Goal: Task Accomplishment & Management: Manage account settings

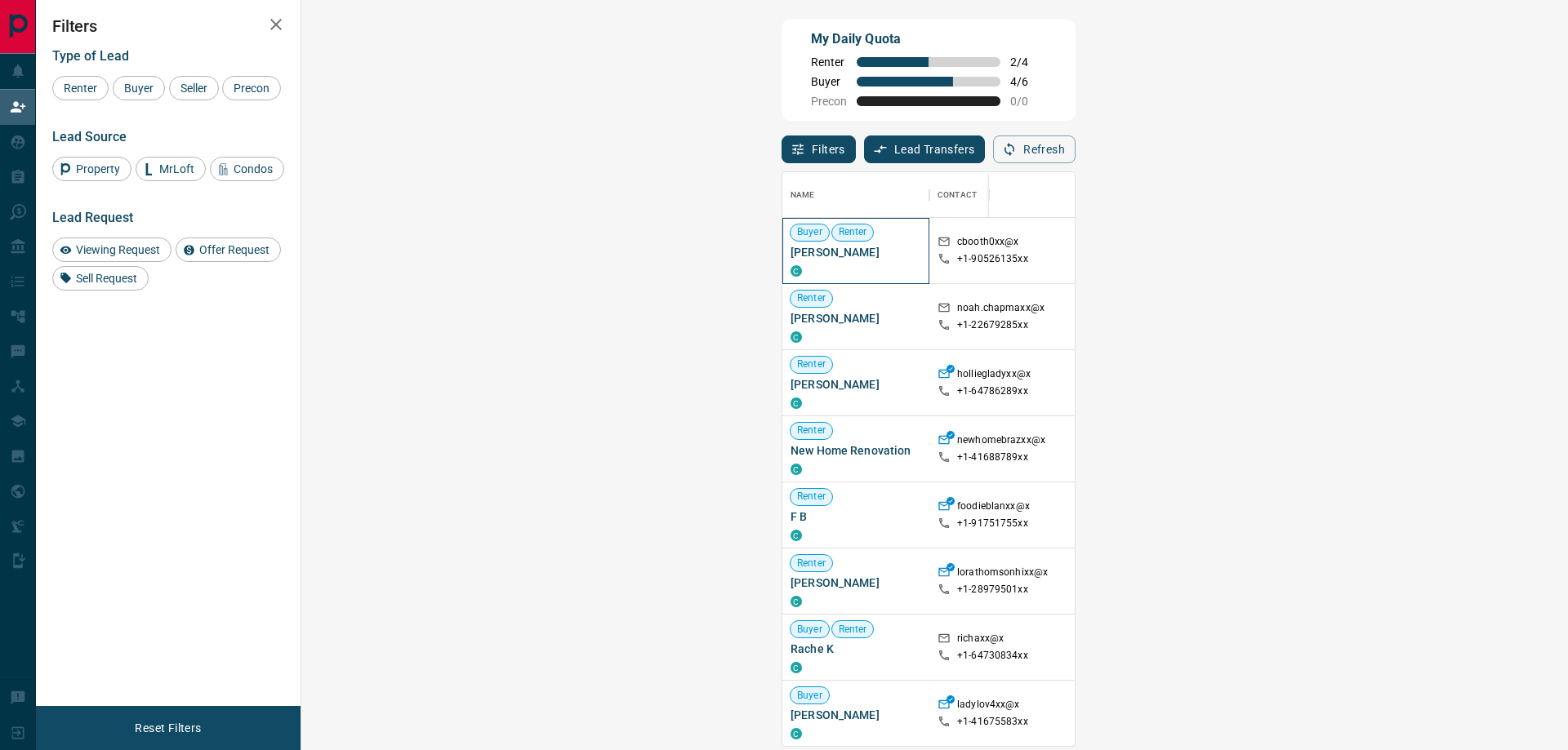
click at [791, 257] on span "[PERSON_NAME]" at bounding box center [856, 252] width 131 height 16
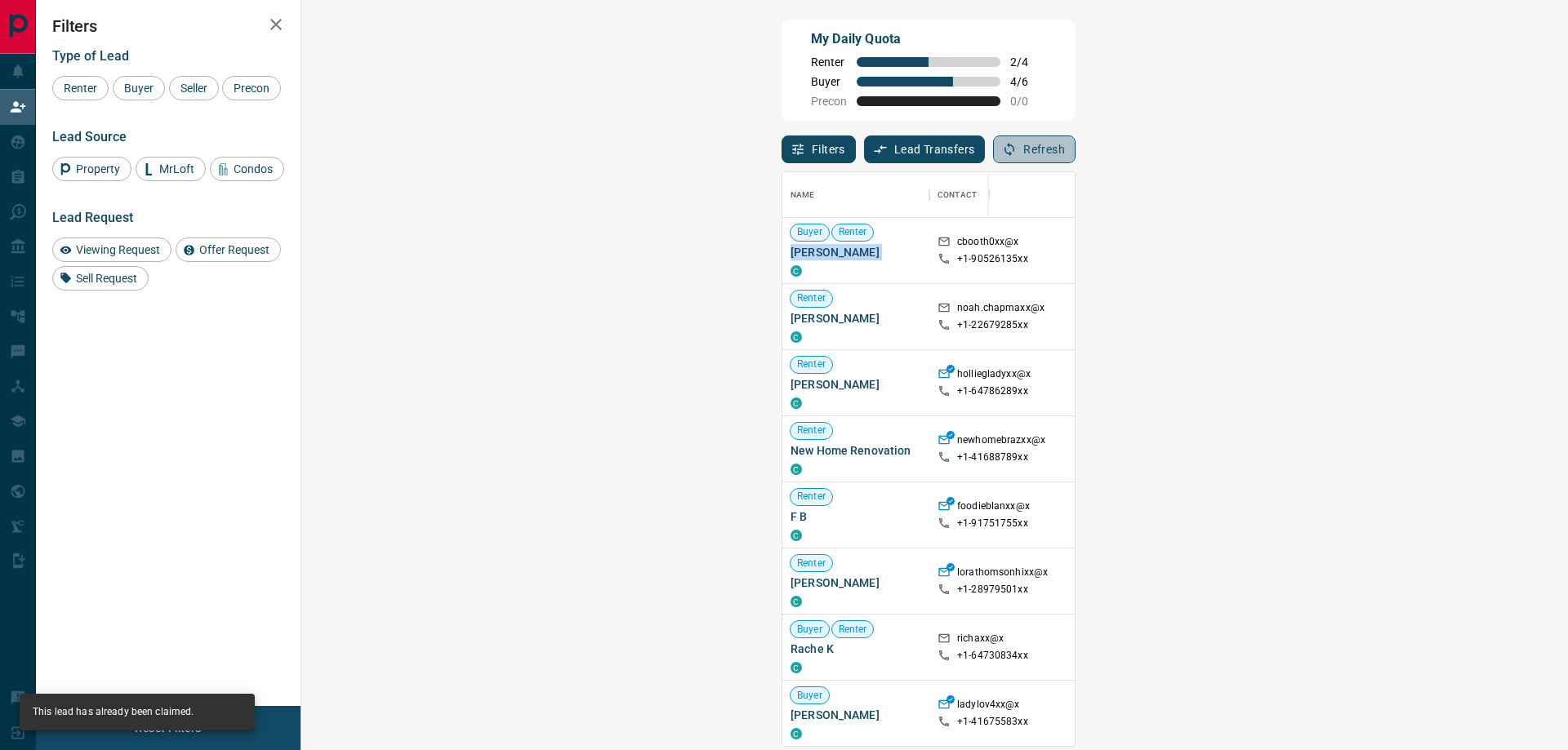
click at [1075, 143] on button "Refresh" at bounding box center [1033, 149] width 82 height 28
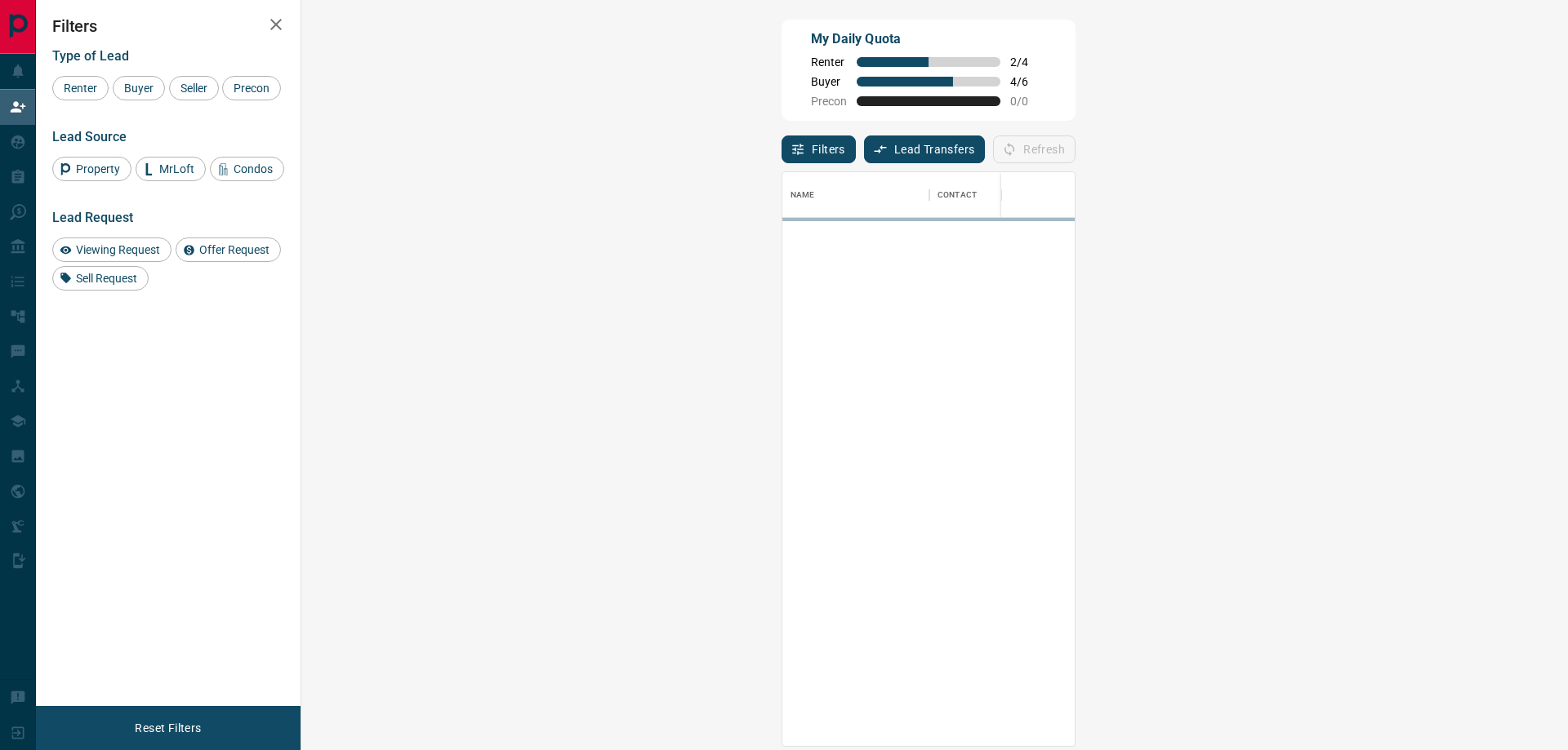
scroll to position [562, 1219]
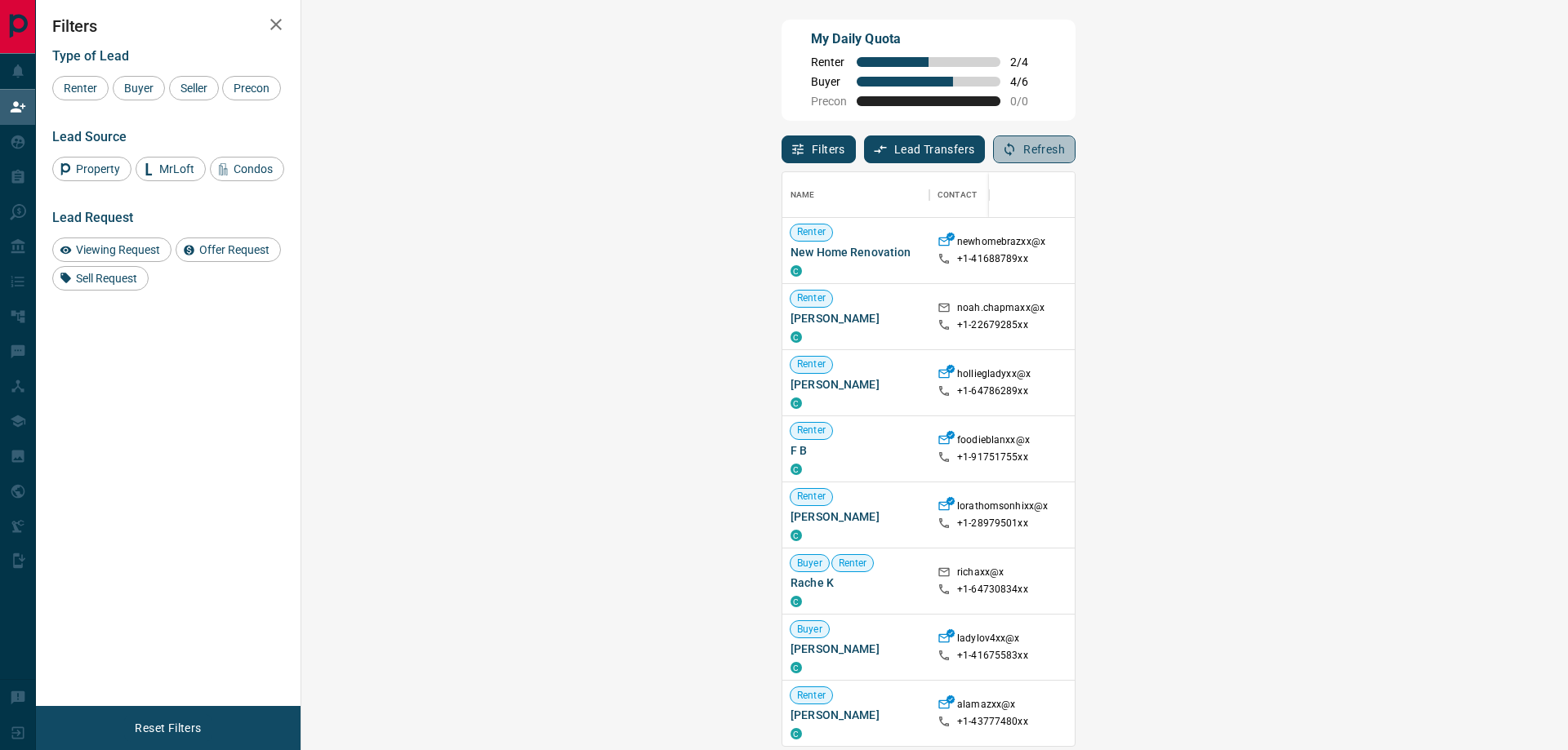
click at [1075, 143] on button "Refresh" at bounding box center [1033, 149] width 82 height 28
click at [1075, 153] on button "Refresh" at bounding box center [1033, 149] width 82 height 28
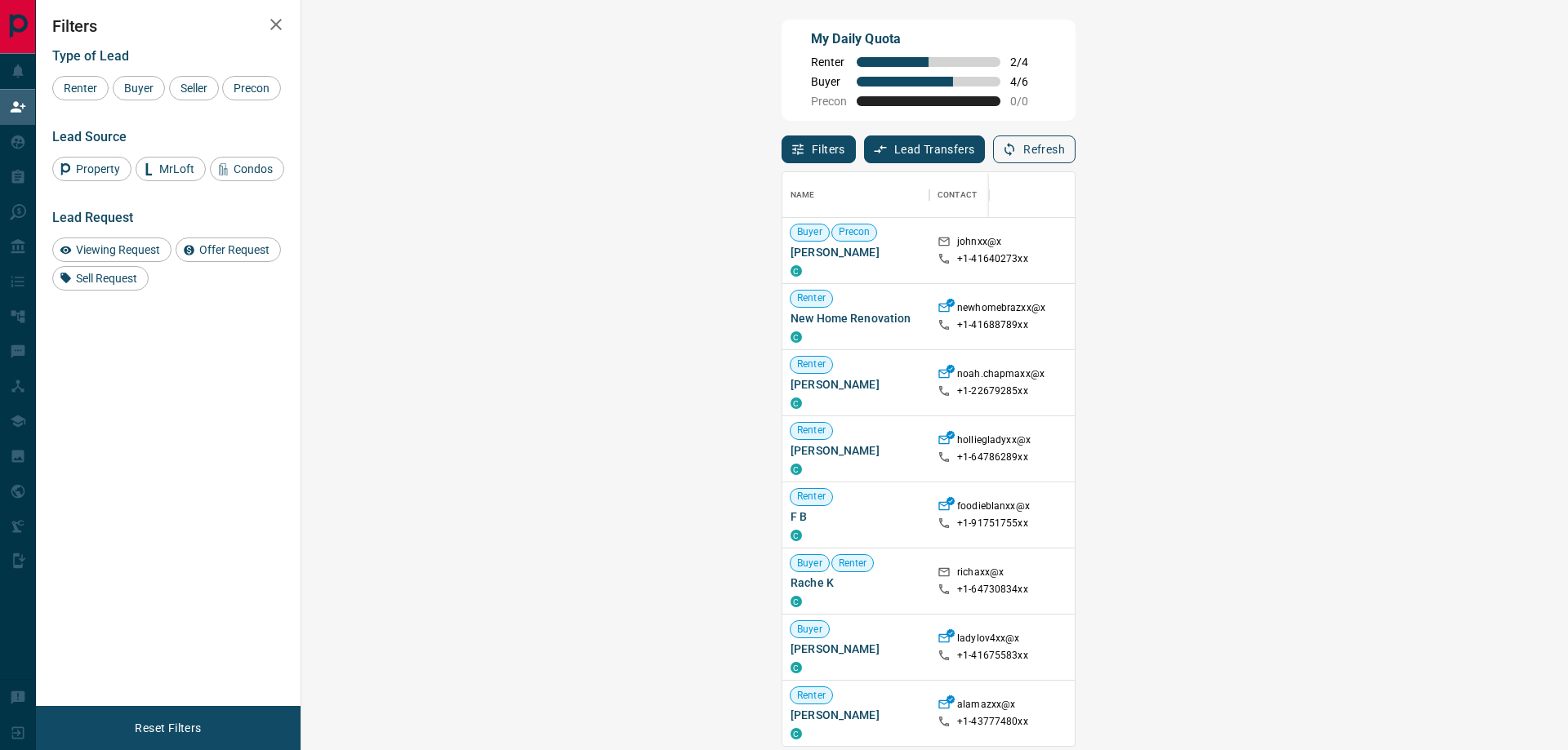
click at [1075, 153] on button "Refresh" at bounding box center [1033, 149] width 82 height 28
click at [1075, 147] on button "Refresh" at bounding box center [1033, 149] width 82 height 28
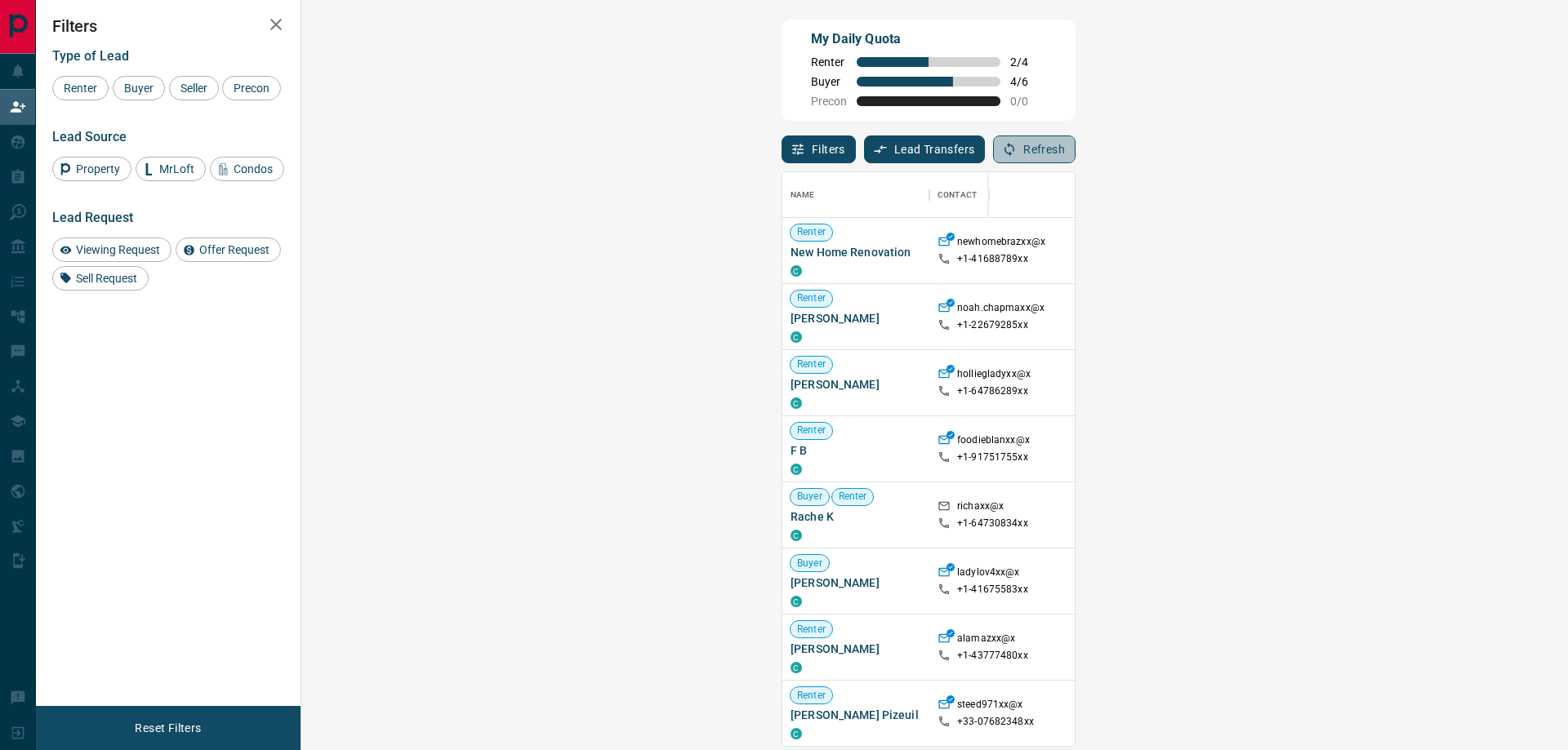
click at [1075, 147] on button "Refresh" at bounding box center [1033, 149] width 82 height 28
click at [1075, 149] on button "Refresh" at bounding box center [1033, 149] width 82 height 28
click at [1075, 151] on button "Refresh" at bounding box center [1033, 149] width 82 height 28
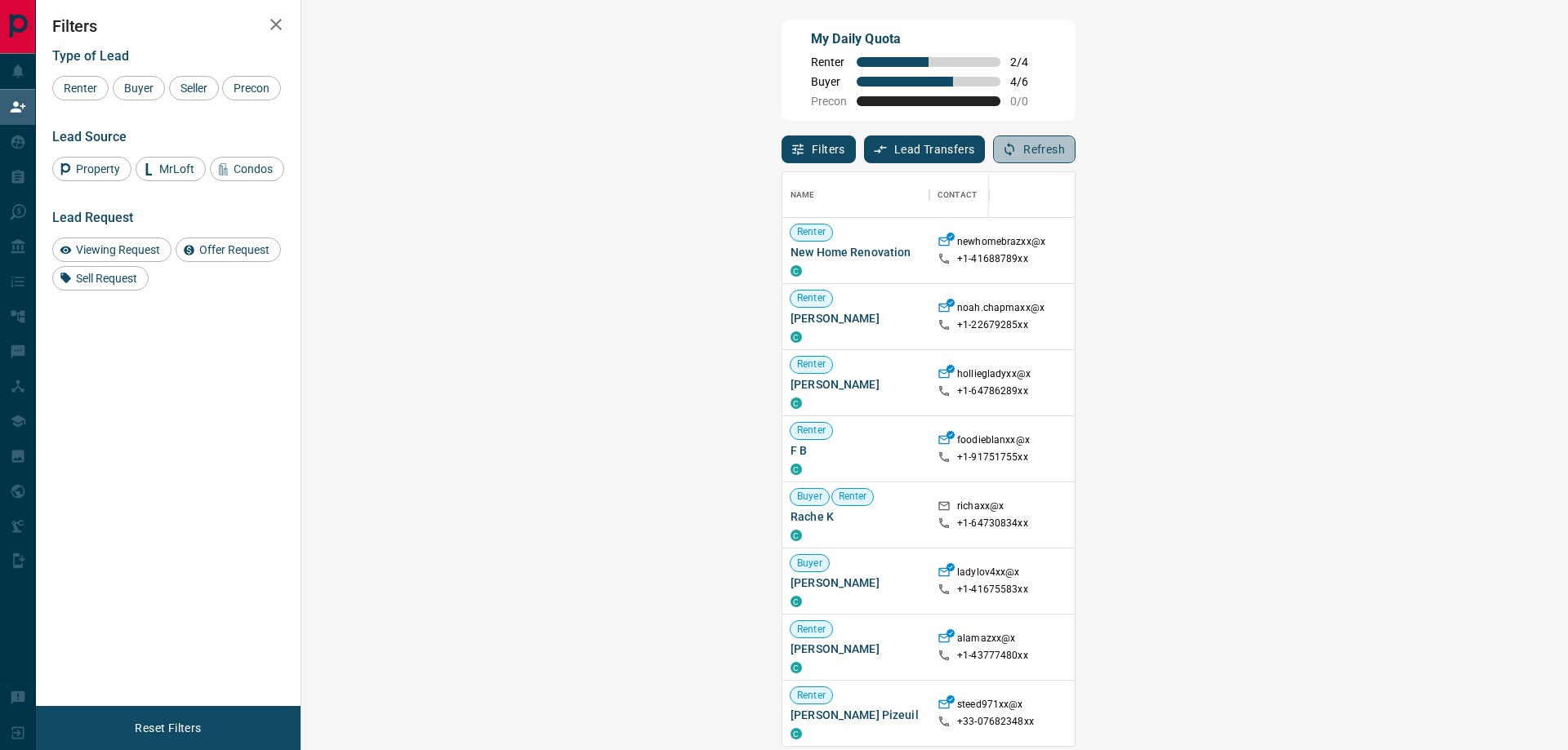
click at [1075, 151] on button "Refresh" at bounding box center [1033, 149] width 82 height 28
